Goal: Transaction & Acquisition: Purchase product/service

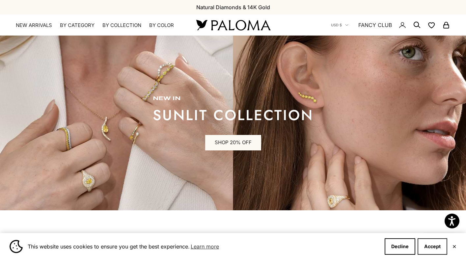
click at [435, 246] on button "Accept" at bounding box center [433, 246] width 30 height 16
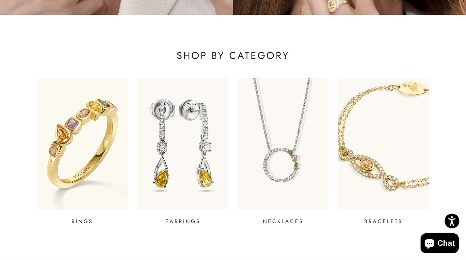
scroll to position [197, 0]
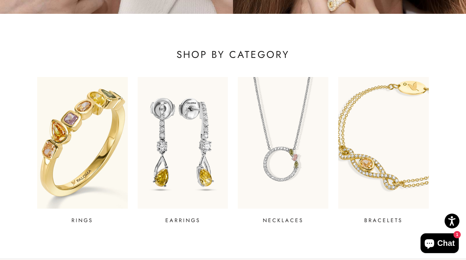
click at [93, 175] on img at bounding box center [82, 143] width 109 height 158
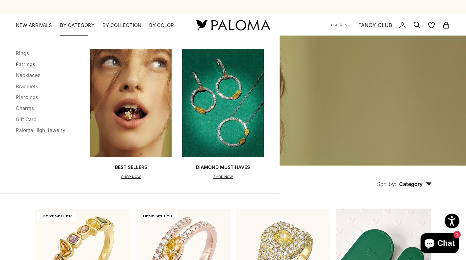
click at [22, 65] on link "Earrings" at bounding box center [25, 64] width 19 height 6
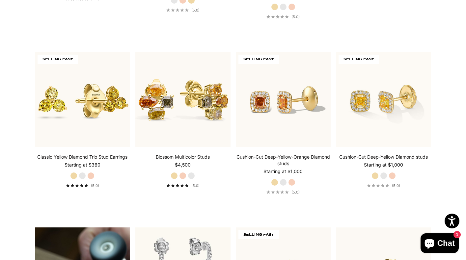
scroll to position [336, 0]
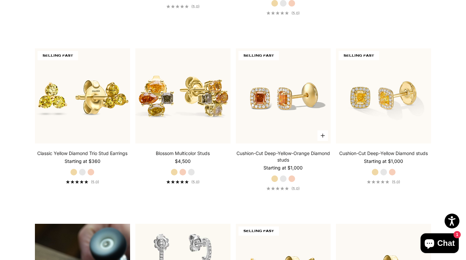
click at [284, 180] on label "White Gold" at bounding box center [283, 178] width 7 height 7
click at [293, 178] on label "Rose Gold" at bounding box center [291, 178] width 7 height 7
click at [274, 178] on label "Yellow Gold" at bounding box center [274, 178] width 7 height 7
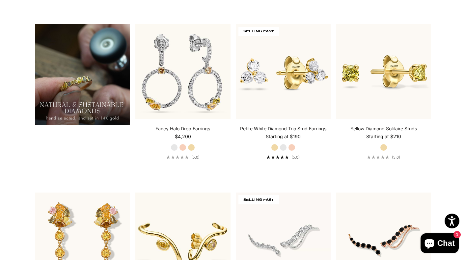
scroll to position [671, 0]
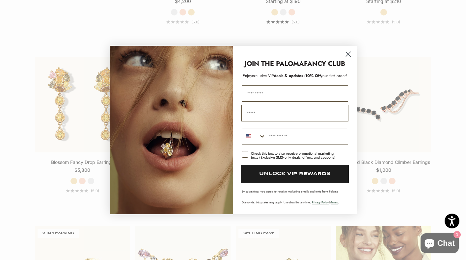
click at [8, 168] on div "Close dialog JOIN THE PALOMA FANCY CLUB Enjoy exclusive VIP deals & updates + 1…" at bounding box center [233, 130] width 466 height 260
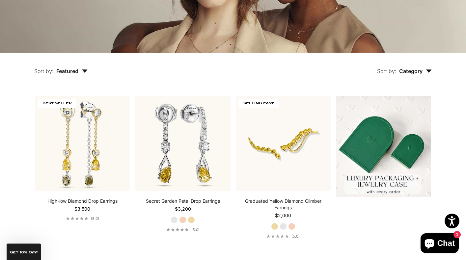
scroll to position [115, 0]
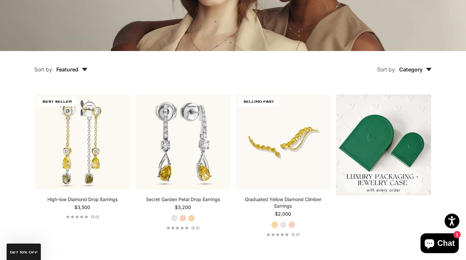
click at [77, 73] on button "Sort by: Featured" at bounding box center [61, 65] width 84 height 28
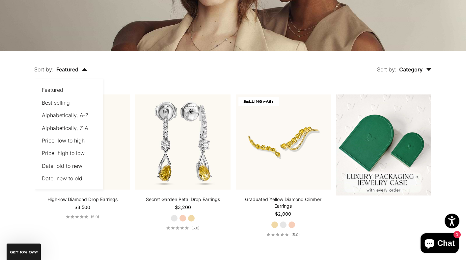
click at [61, 142] on span "Price, low to high" at bounding box center [63, 140] width 43 height 7
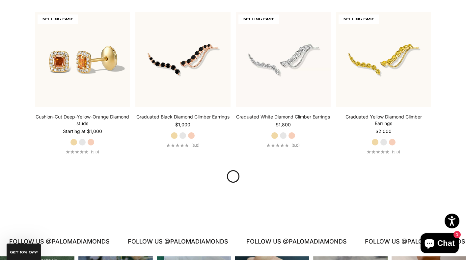
scroll to position [696, 0]
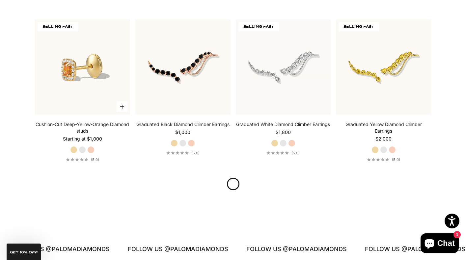
click at [68, 73] on img at bounding box center [82, 66] width 95 height 95
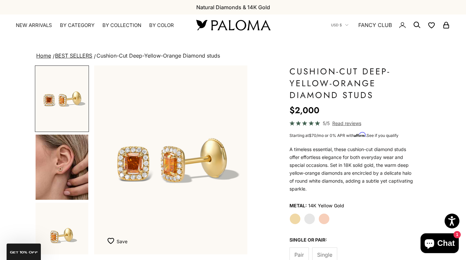
click at [44, 172] on img "Go to item 4" at bounding box center [62, 167] width 53 height 65
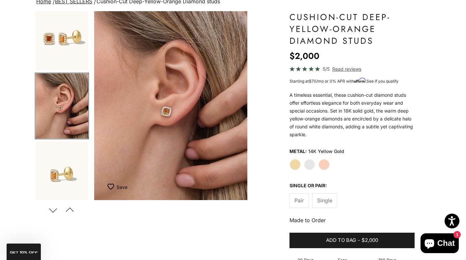
scroll to position [54, 0]
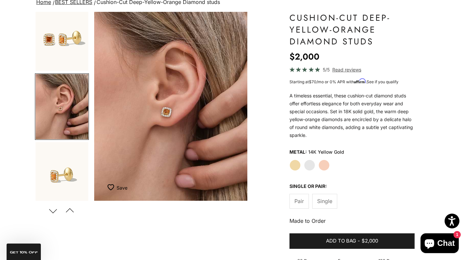
click at [51, 45] on img "Go to item 1" at bounding box center [62, 38] width 53 height 65
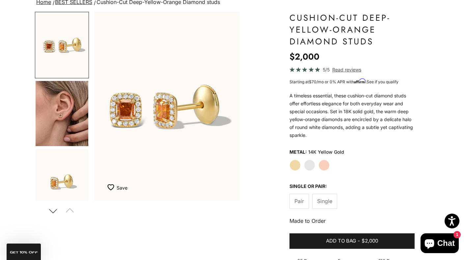
scroll to position [0, 0]
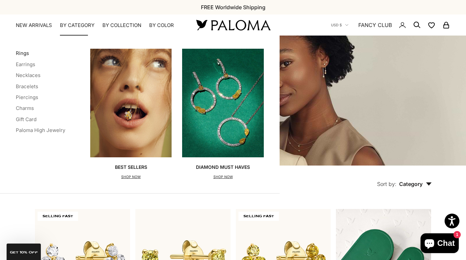
click at [19, 52] on link "Rings" at bounding box center [22, 53] width 13 height 6
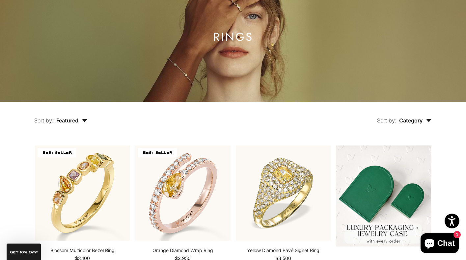
scroll to position [65, 0]
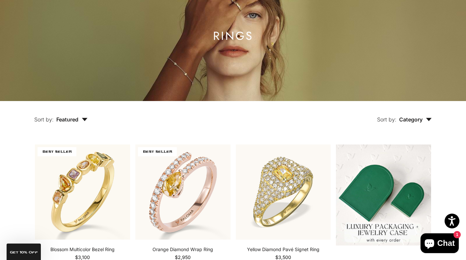
click at [80, 121] on span "Featured" at bounding box center [71, 119] width 31 height 7
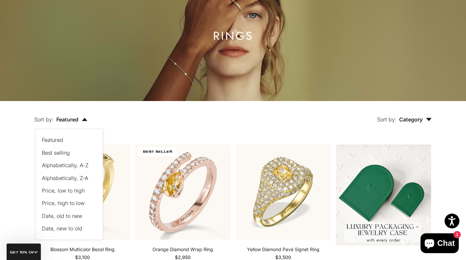
click at [58, 190] on span "Price, low to high" at bounding box center [63, 190] width 43 height 7
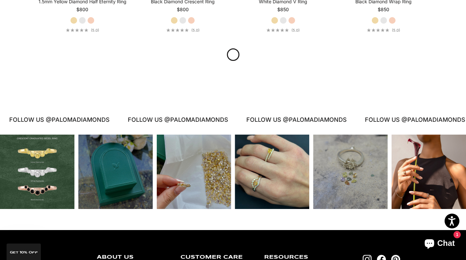
scroll to position [834, 0]
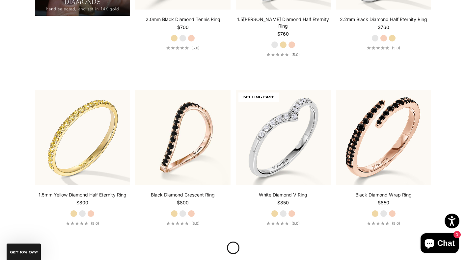
scroll to position [631, 0]
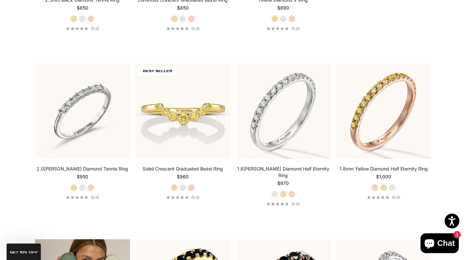
scroll to position [997, 0]
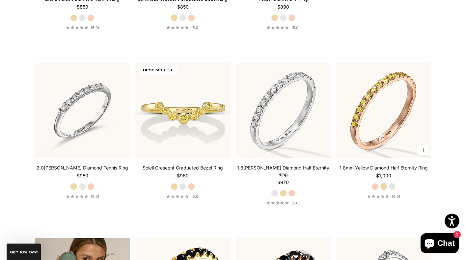
click at [383, 183] on label "Yellow Gold" at bounding box center [383, 186] width 7 height 7
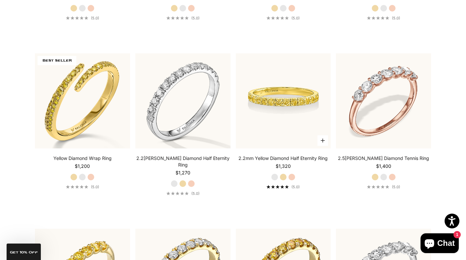
scroll to position [1477, 0]
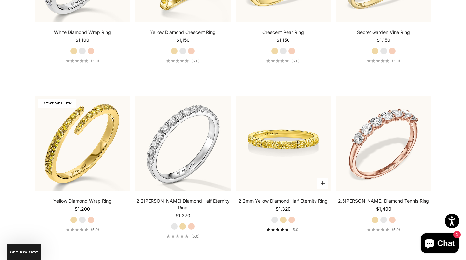
click at [286, 126] on img at bounding box center [283, 143] width 95 height 95
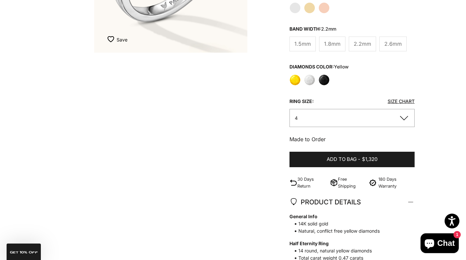
scroll to position [98, 0]
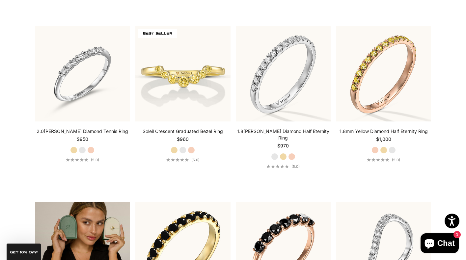
scroll to position [1034, 0]
click at [382, 146] on label "Yellow Gold" at bounding box center [383, 149] width 7 height 7
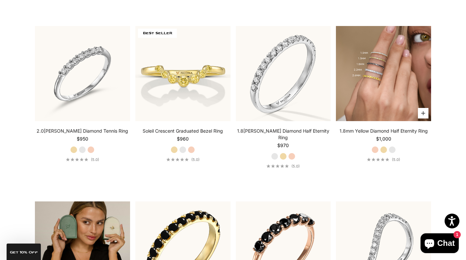
click at [379, 96] on img at bounding box center [383, 73] width 95 height 95
